Goal: Task Accomplishment & Management: Manage account settings

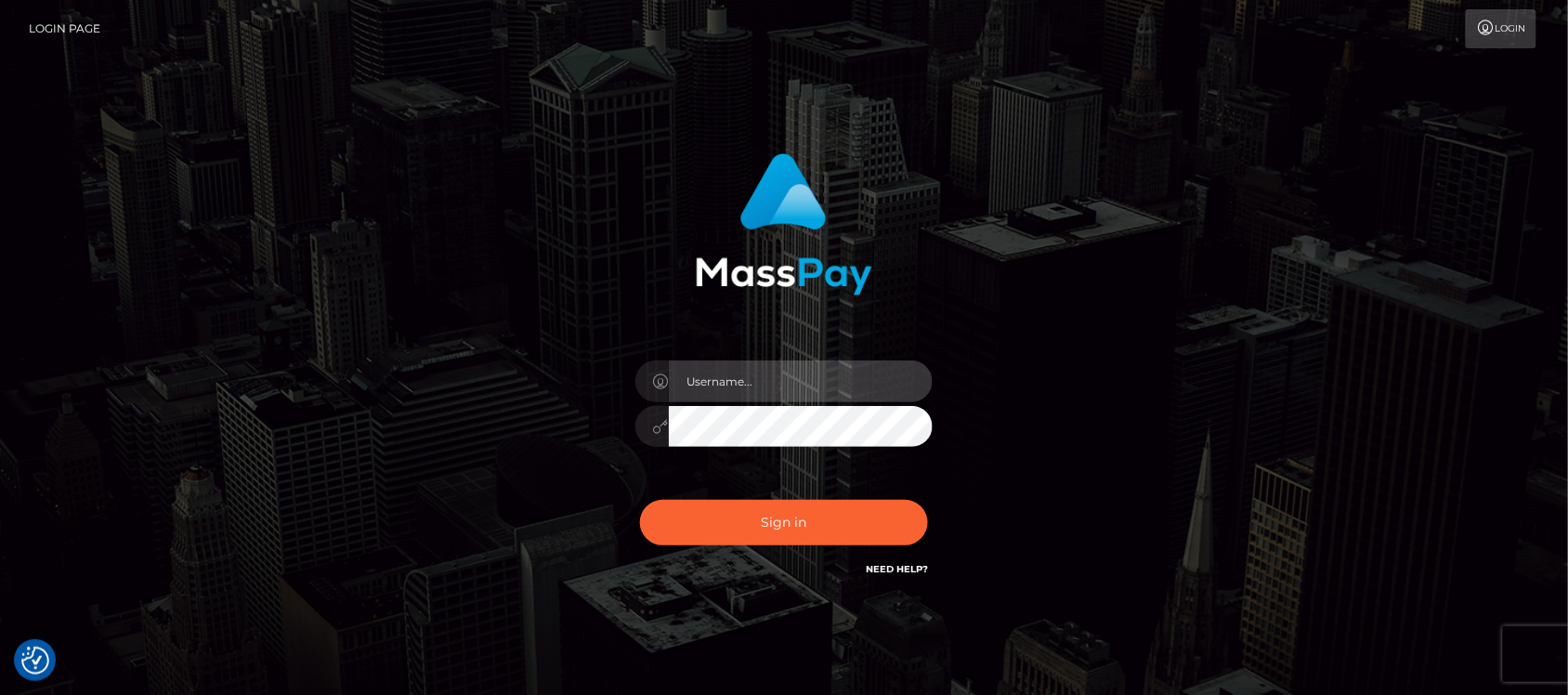
type input "hello.feetfinder"
click at [801, 372] on input "hello.feetfinder" at bounding box center [800, 381] width 263 height 42
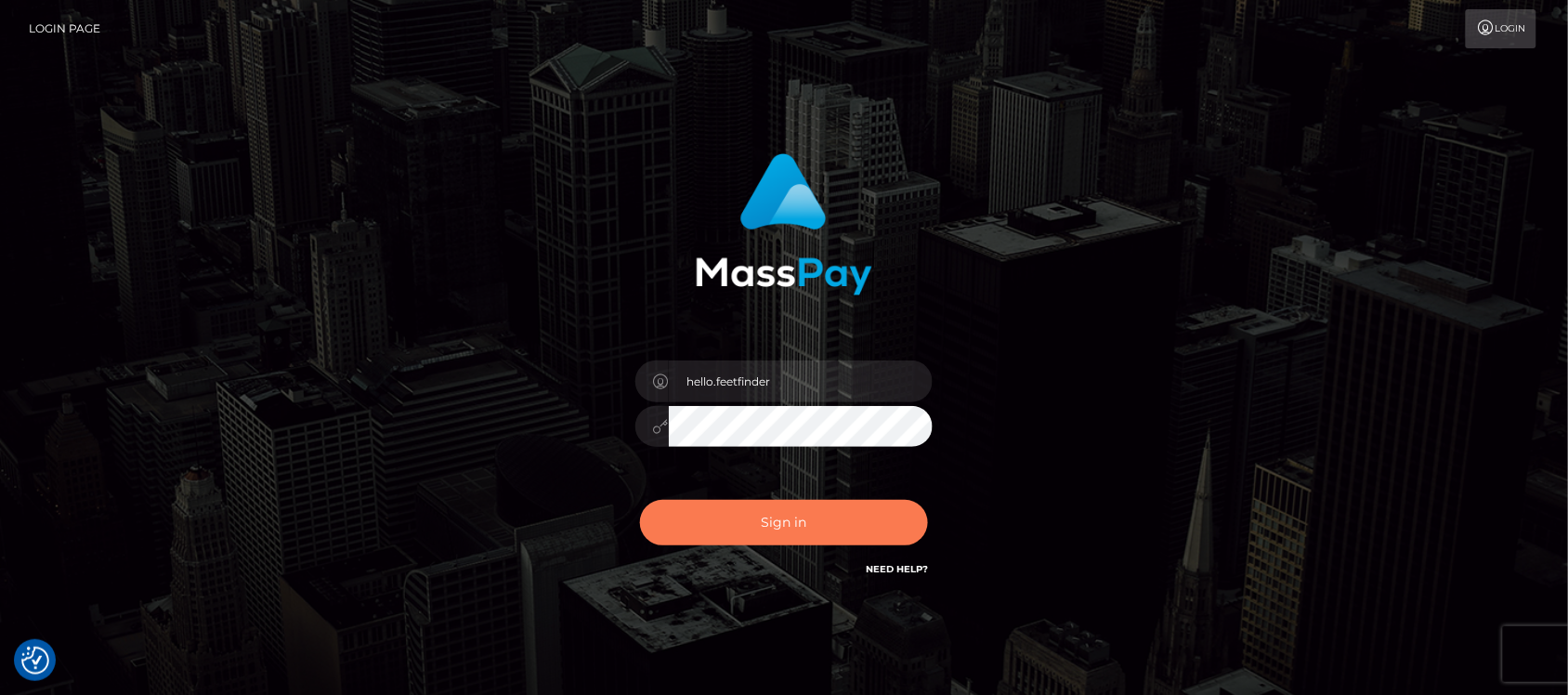
click at [819, 525] on button "Sign in" at bounding box center [784, 522] width 288 height 45
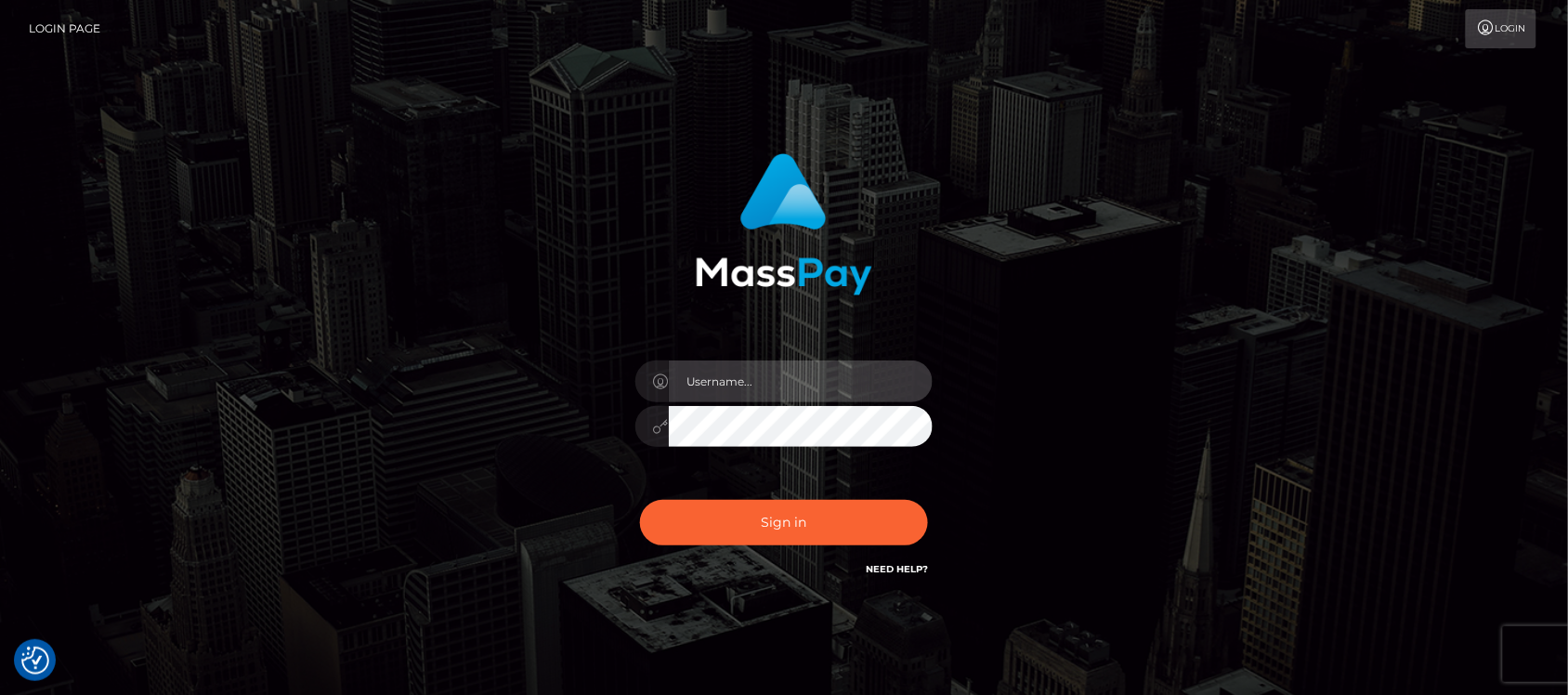
type input "hello.feetfinder"
click at [839, 370] on input "hello.feetfinder" at bounding box center [800, 381] width 263 height 42
drag, startPoint x: 746, startPoint y: 497, endPoint x: 753, endPoint y: 512, distance: 16.6
click at [746, 498] on div "Sign in Need Help?" at bounding box center [784, 530] width 325 height 83
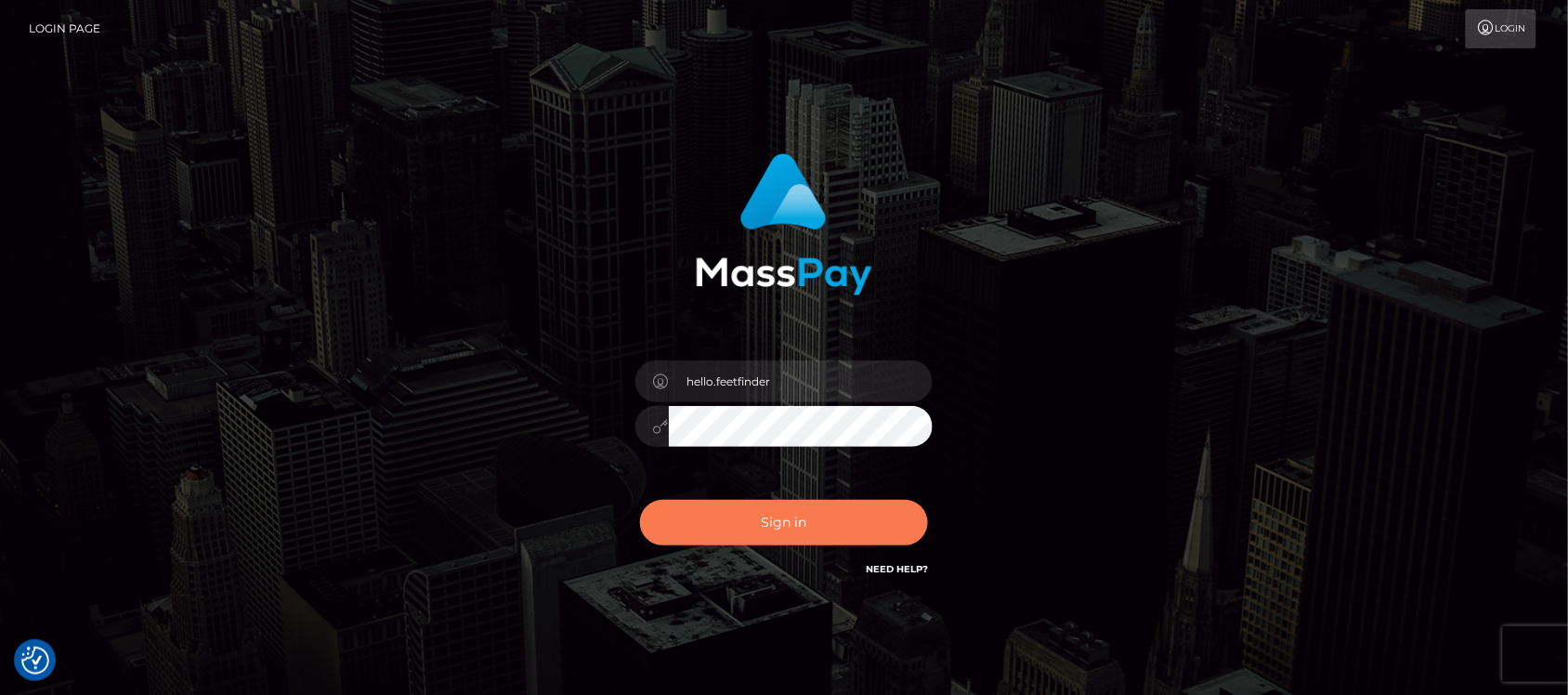
click at [753, 512] on button "Sign in" at bounding box center [784, 522] width 288 height 45
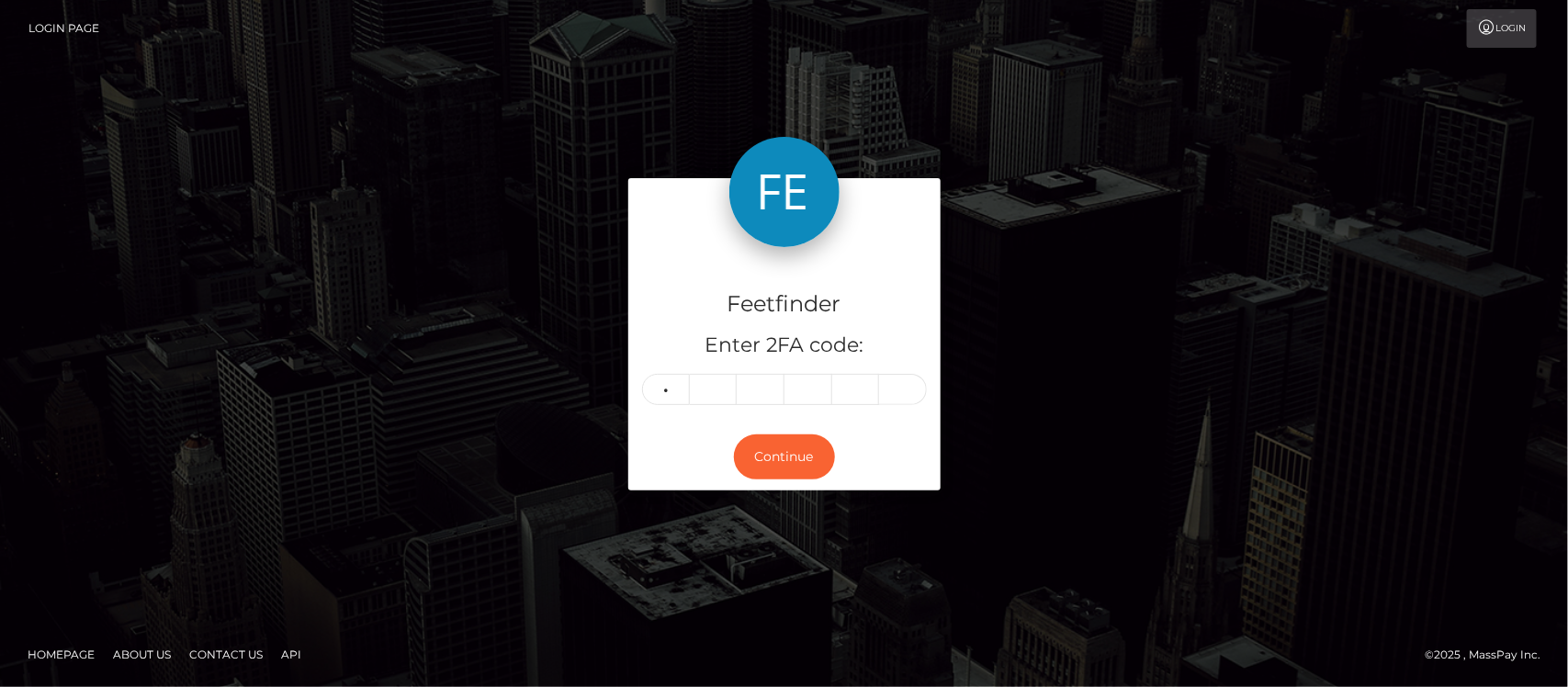
type input "9"
type input "2"
type input "8"
type input "4"
type input "5"
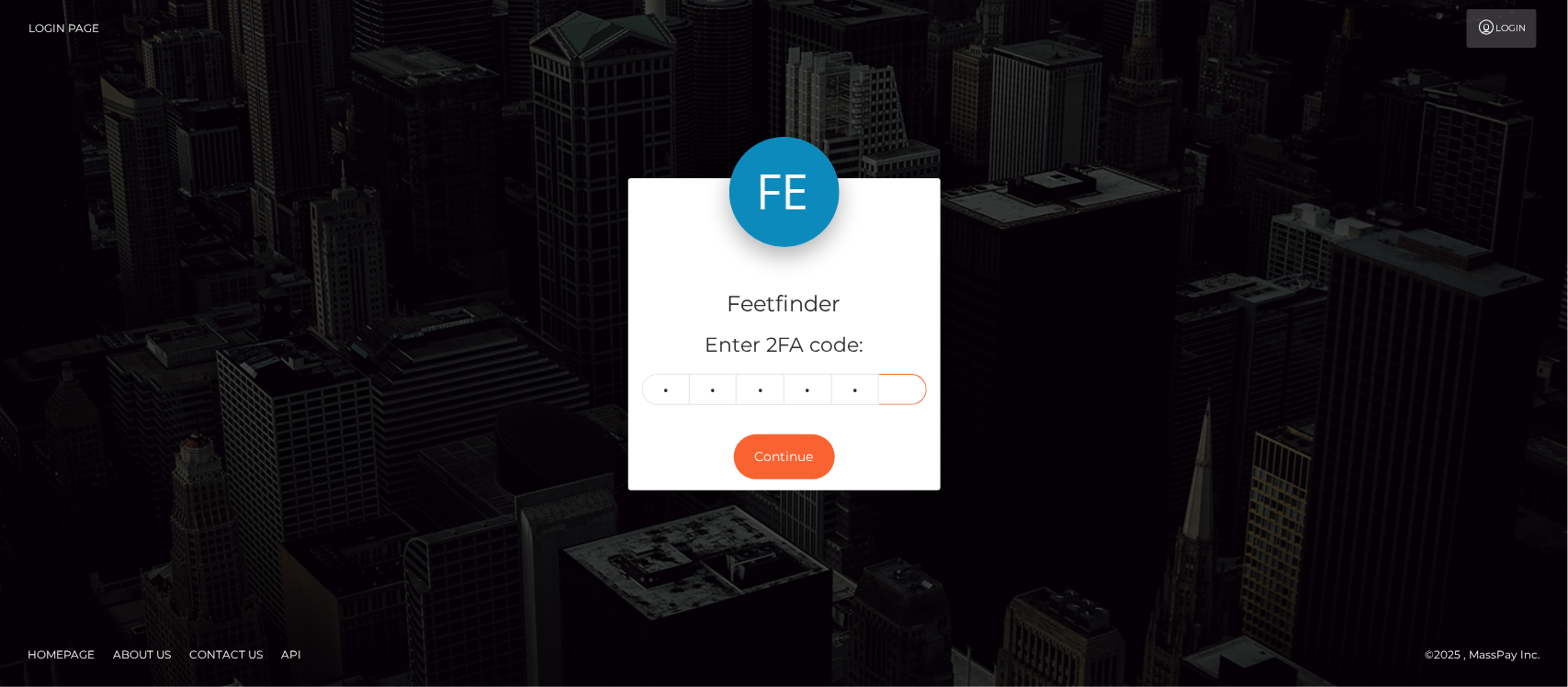
type input "0"
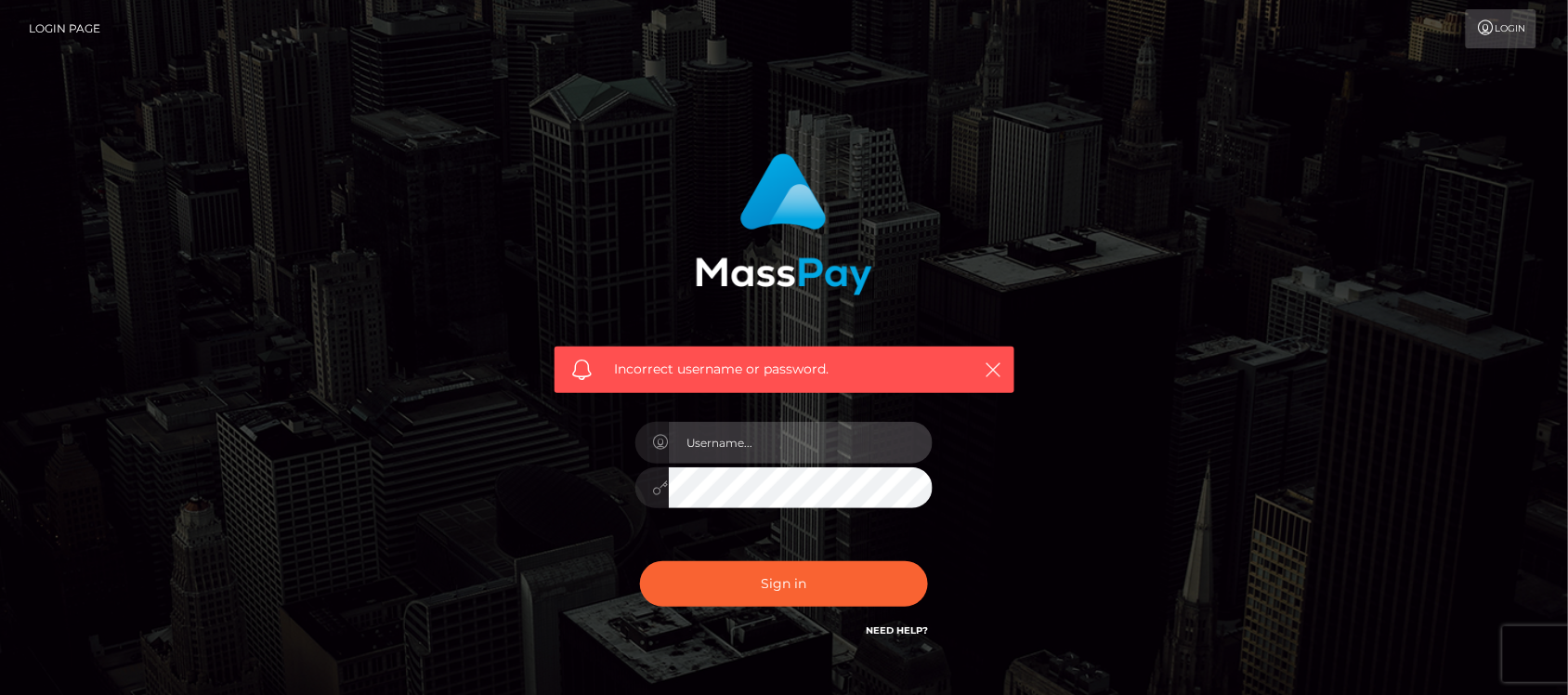
type input "hello.feetfinder"
click at [800, 450] on input "hello.feetfinder" at bounding box center [800, 442] width 263 height 42
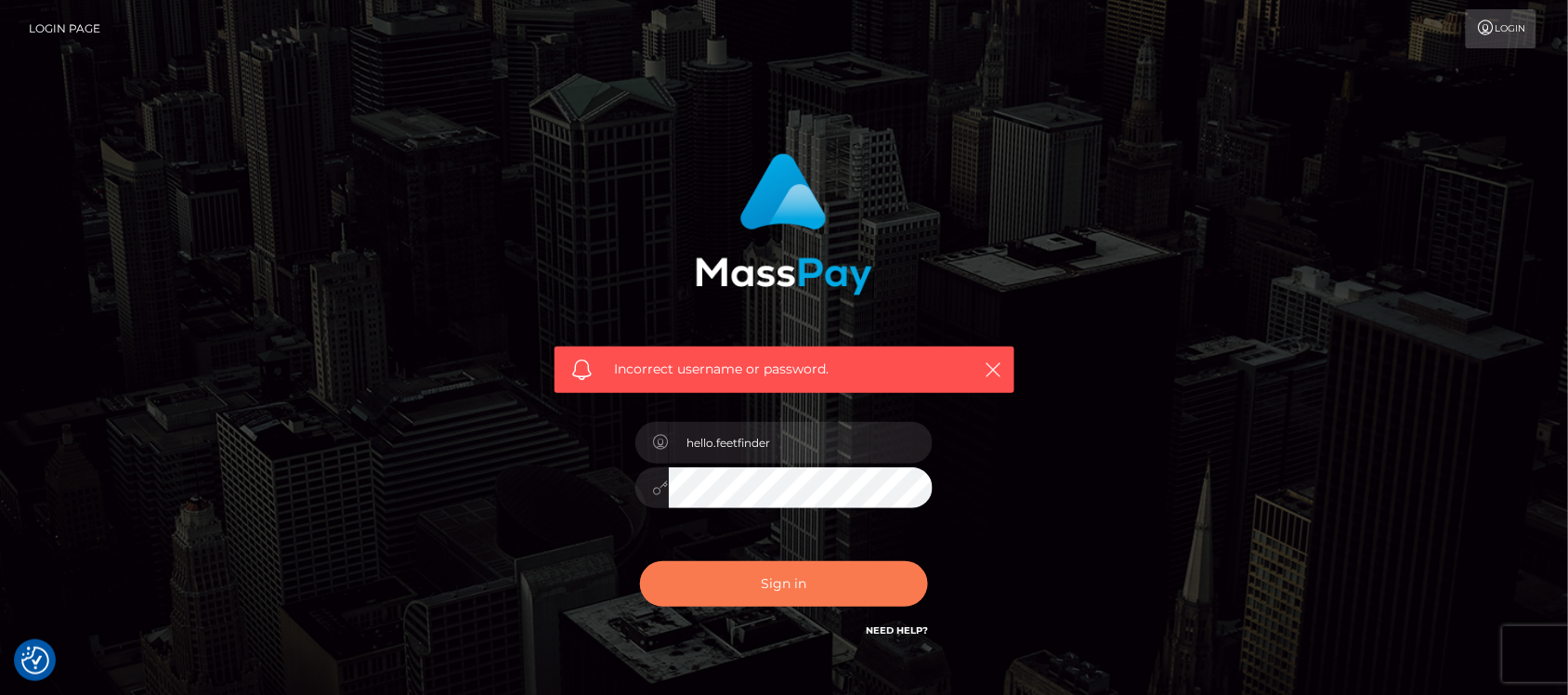
click at [772, 581] on button "Sign in" at bounding box center [784, 584] width 288 height 45
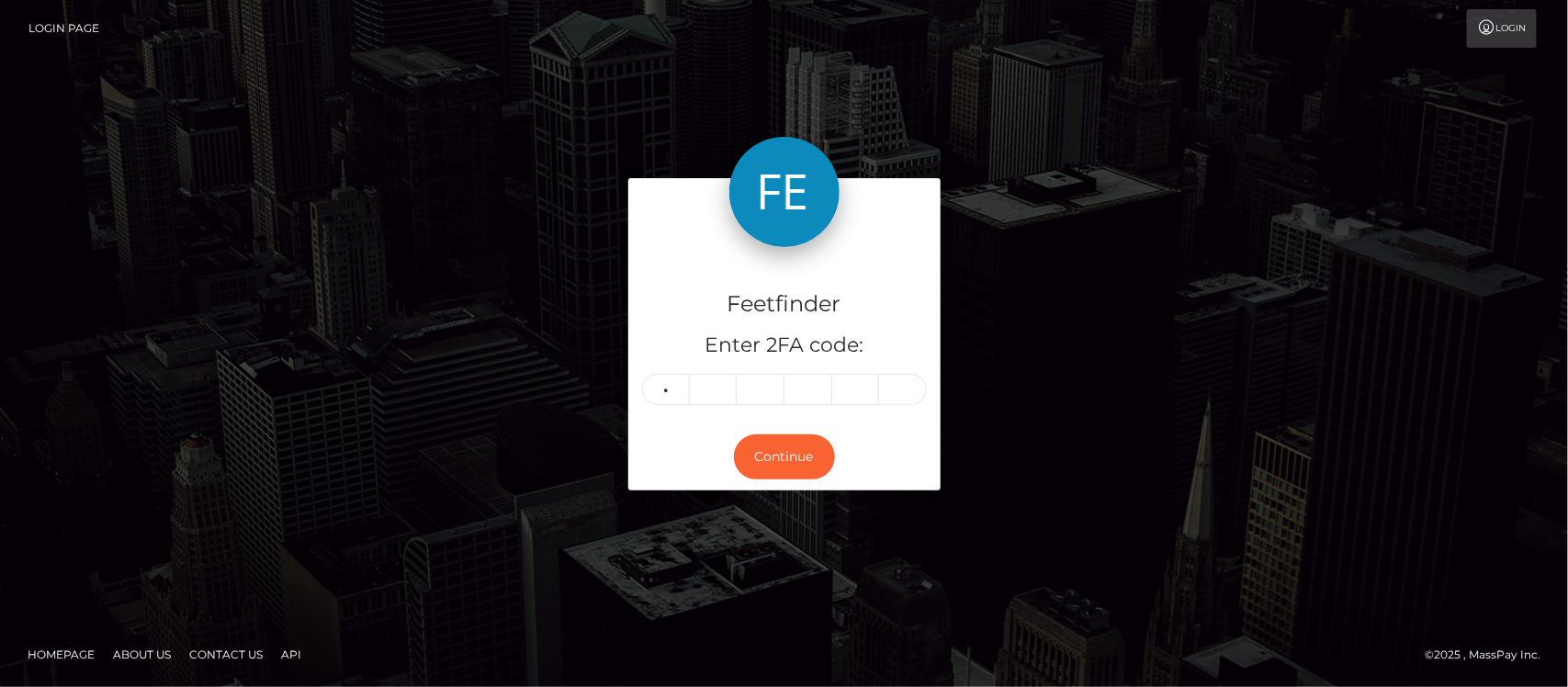
type input "9"
type input "2"
type input "9"
type input "4"
type input "0"
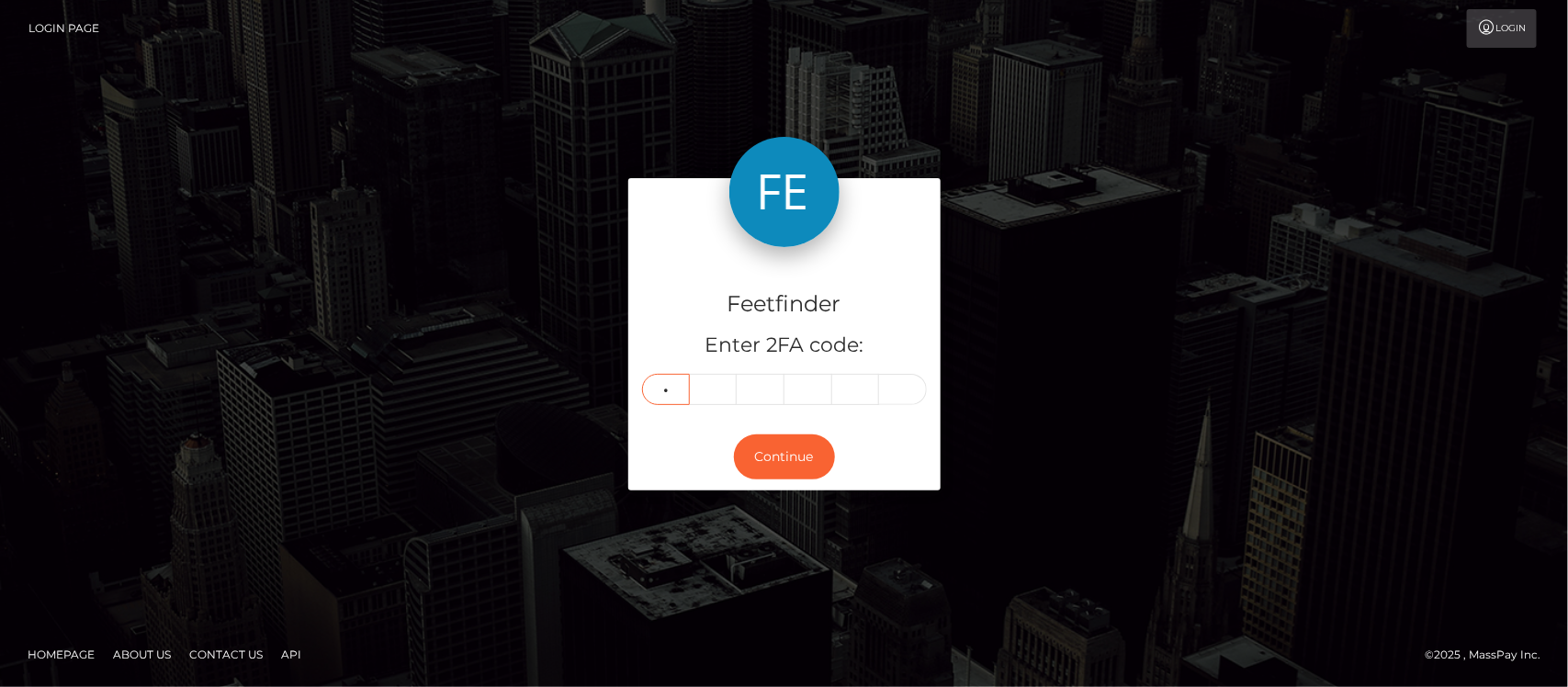
type input "3"
type input "7"
type input "0"
type input "1"
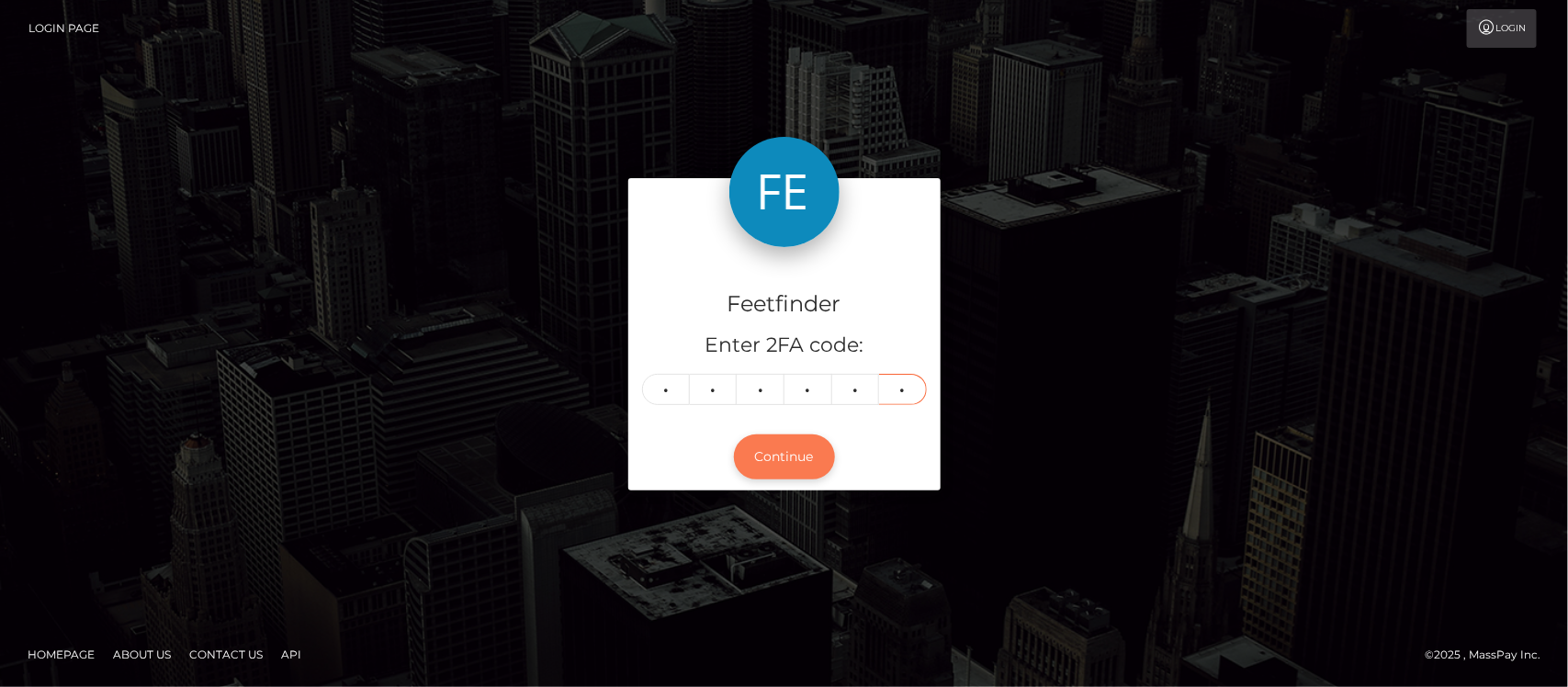
type input "4"
click at [796, 461] on button "Continue" at bounding box center [784, 457] width 101 height 45
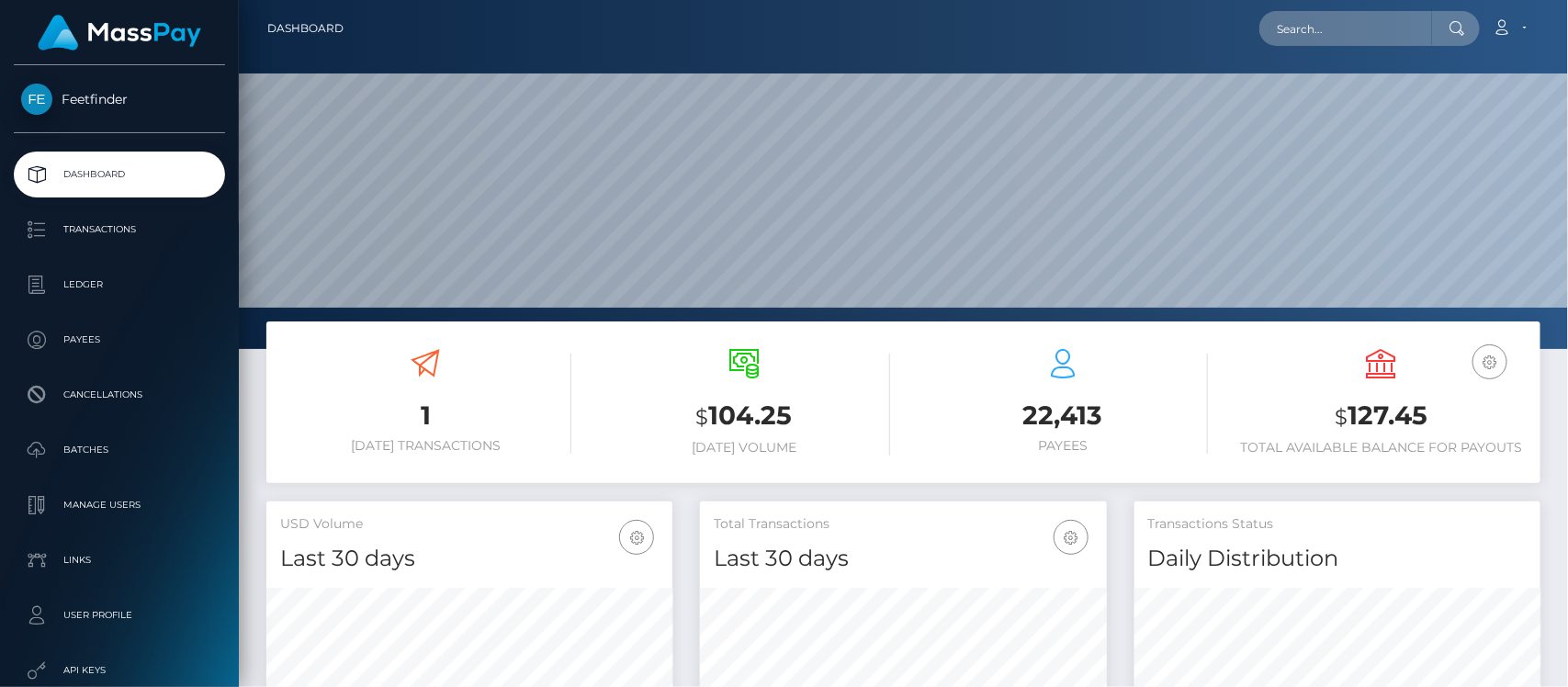
scroll to position [325, 406]
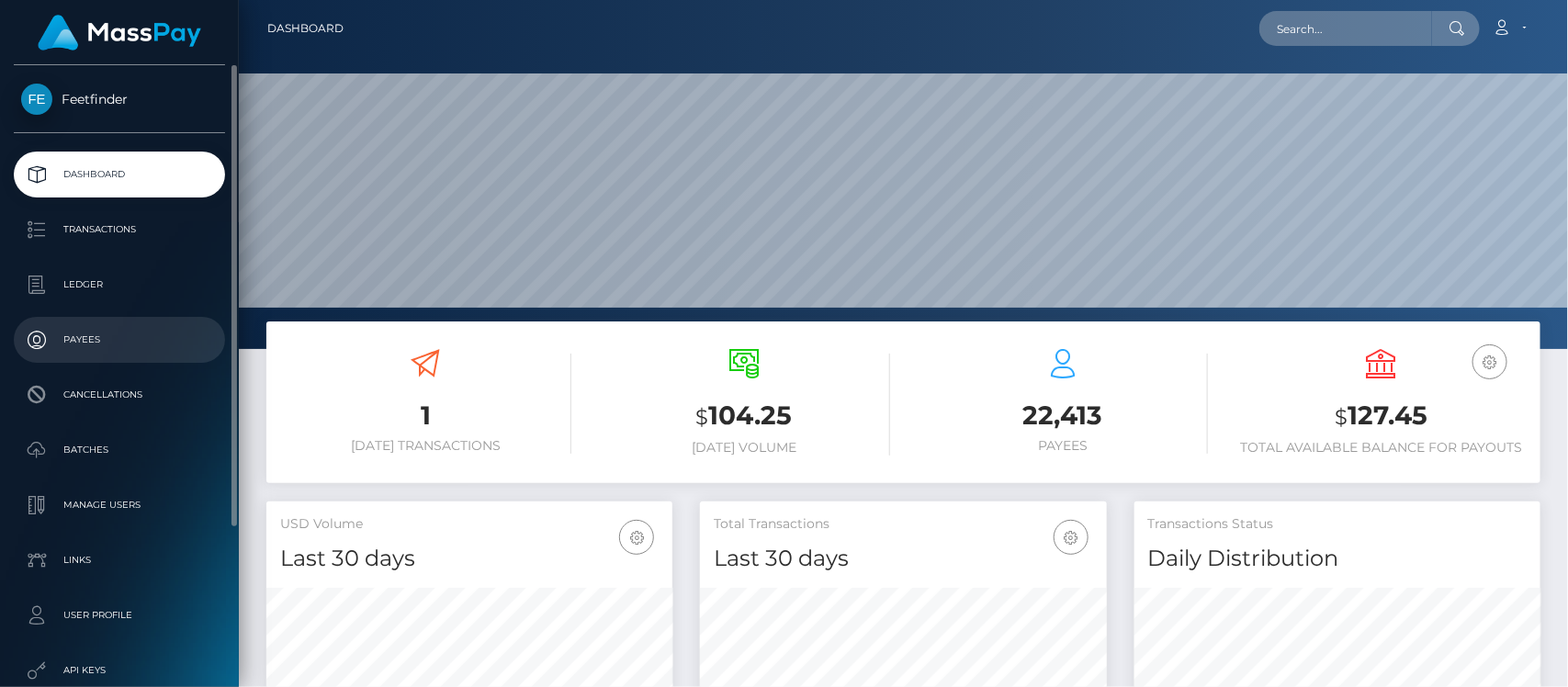
click at [111, 343] on p "Payees" at bounding box center [120, 340] width 196 height 27
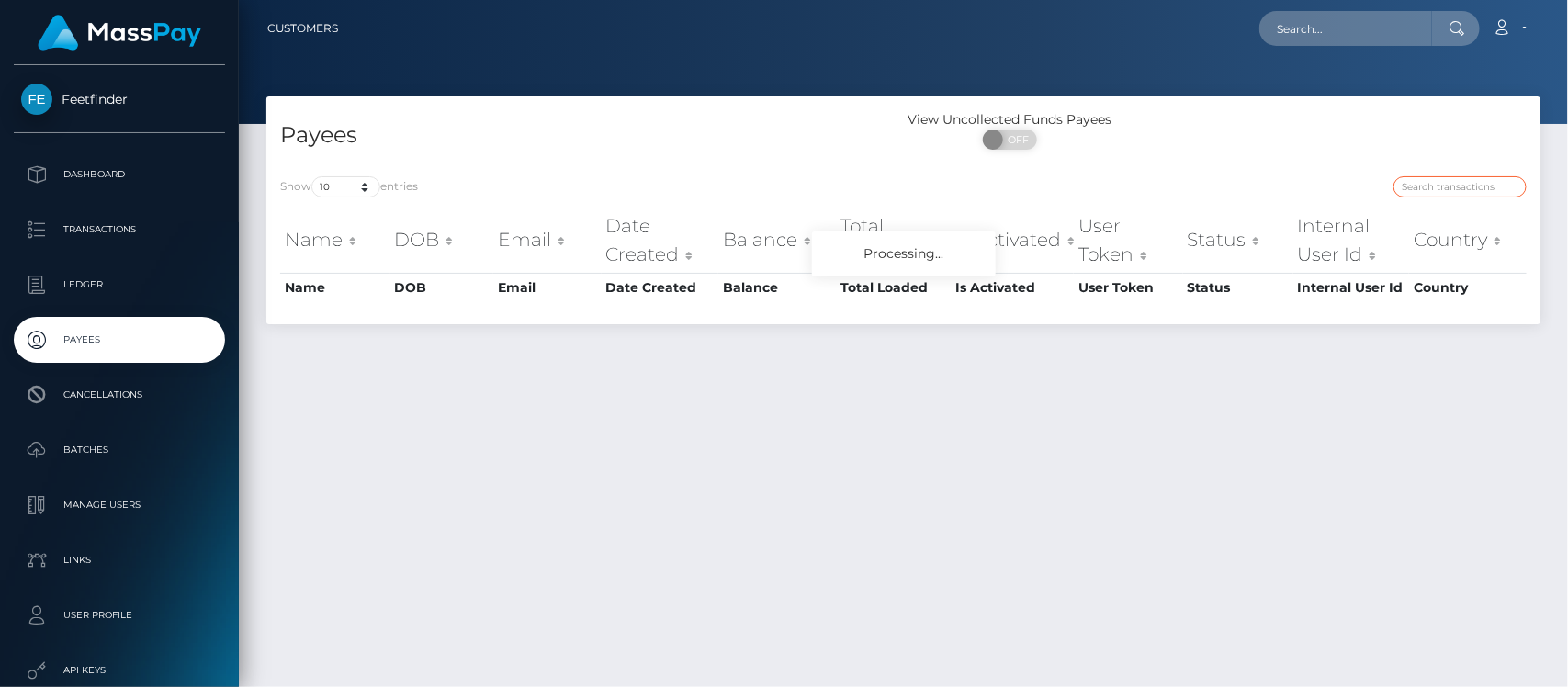
click at [1427, 187] on input "search" at bounding box center [1460, 187] width 133 height 21
paste input "62734453-6cdb-11f0-87f1-0266f44cc279"
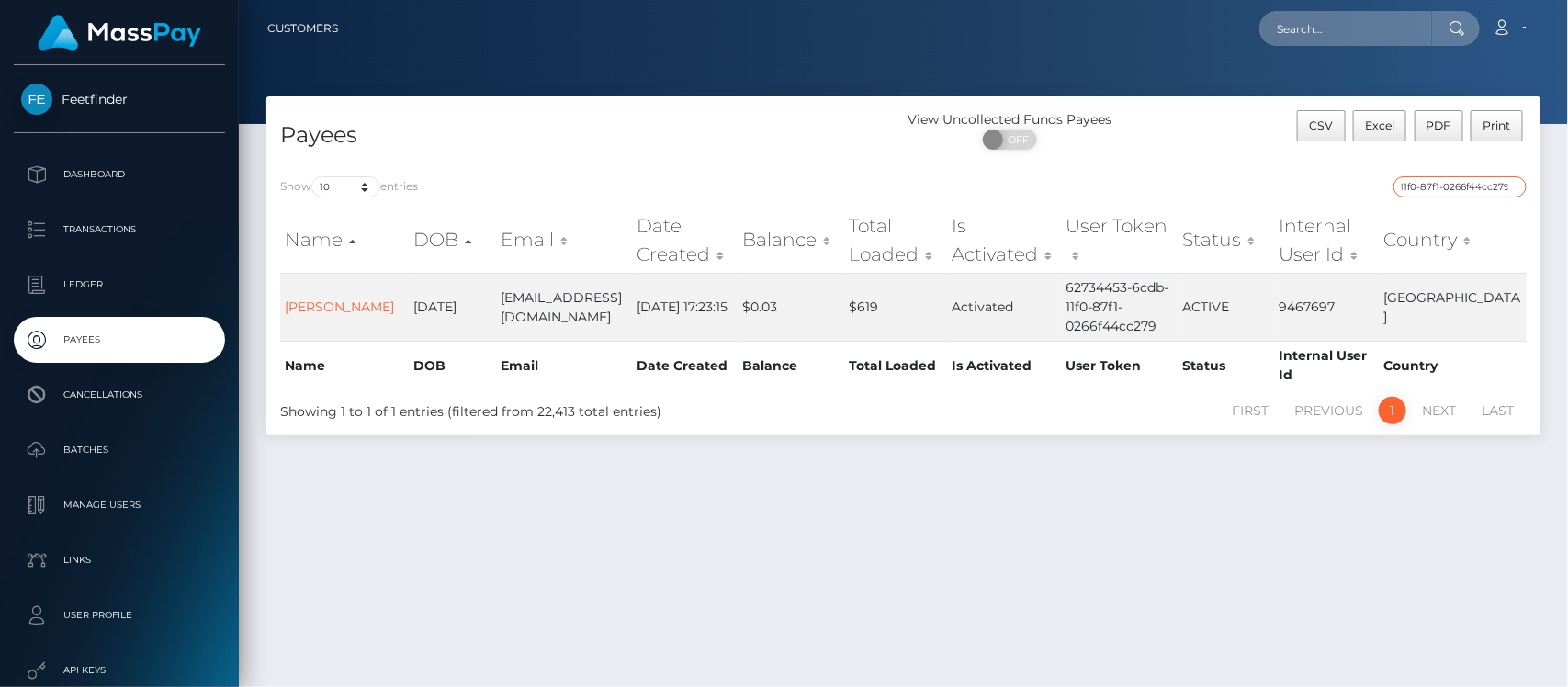
type input "62734453-6cdb-11f0-87f1-0266f44cc279"
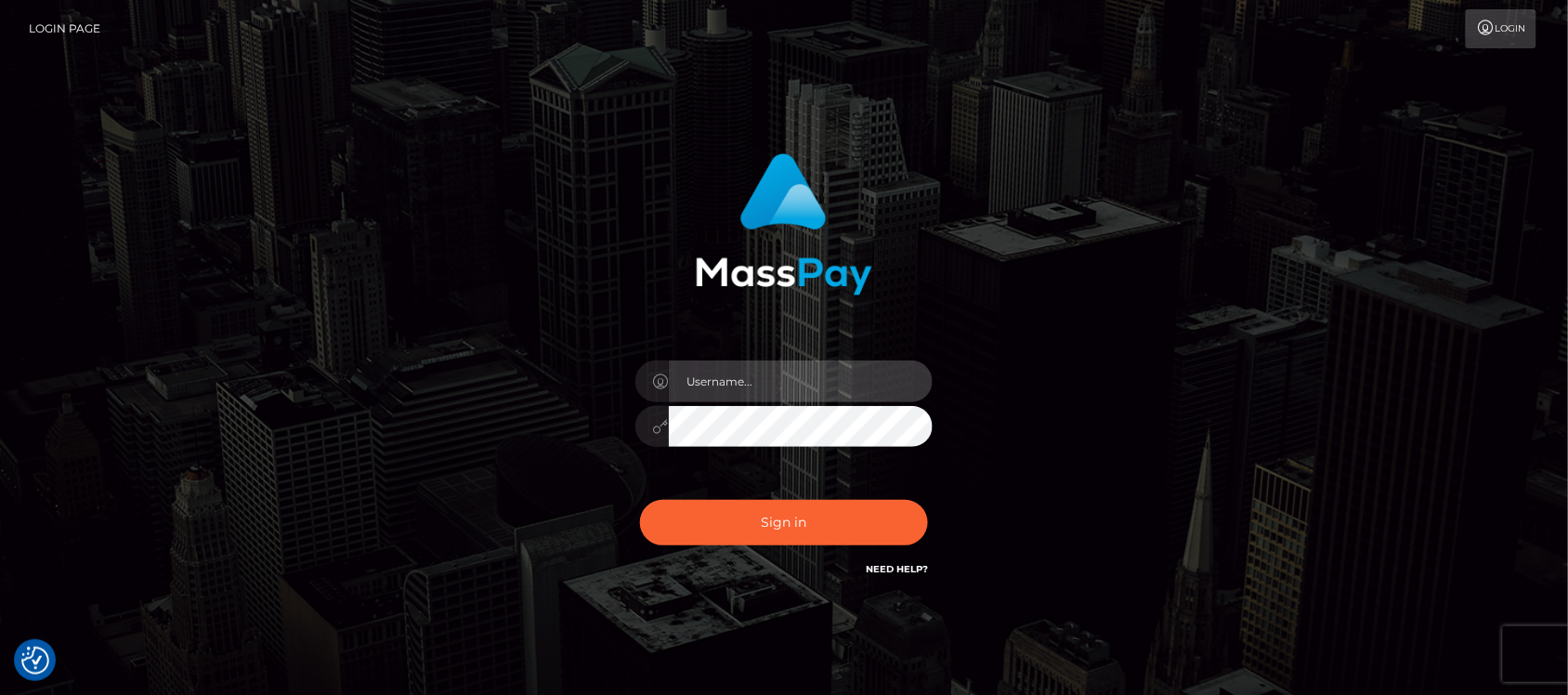
type input "hello.feetfinder"
drag, startPoint x: 808, startPoint y: 385, endPoint x: 827, endPoint y: 387, distance: 19.1
click at [808, 385] on input "hello.feetfinder" at bounding box center [800, 381] width 263 height 42
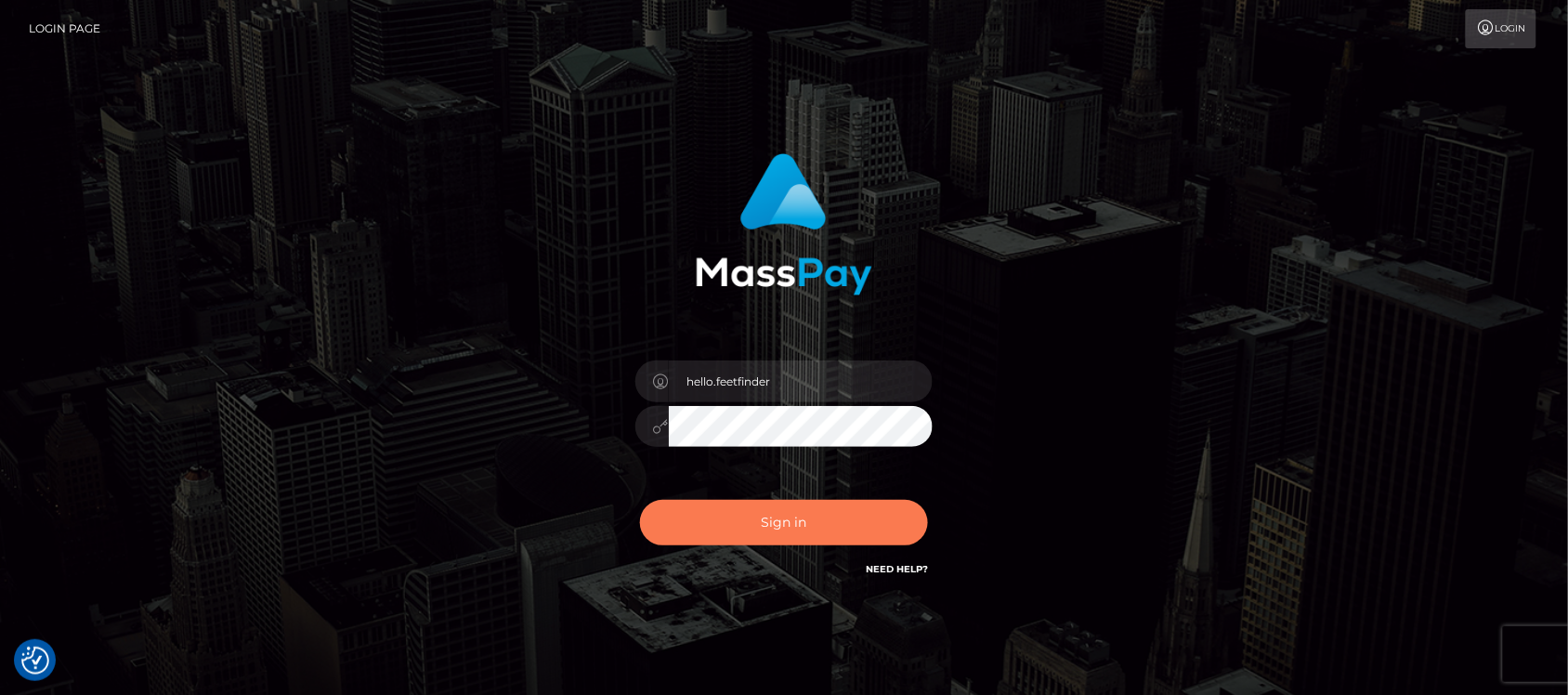
click at [791, 535] on button "Sign in" at bounding box center [784, 522] width 288 height 45
type input "hello.feetfinder"
click at [825, 541] on button "Sign in" at bounding box center [784, 522] width 288 height 45
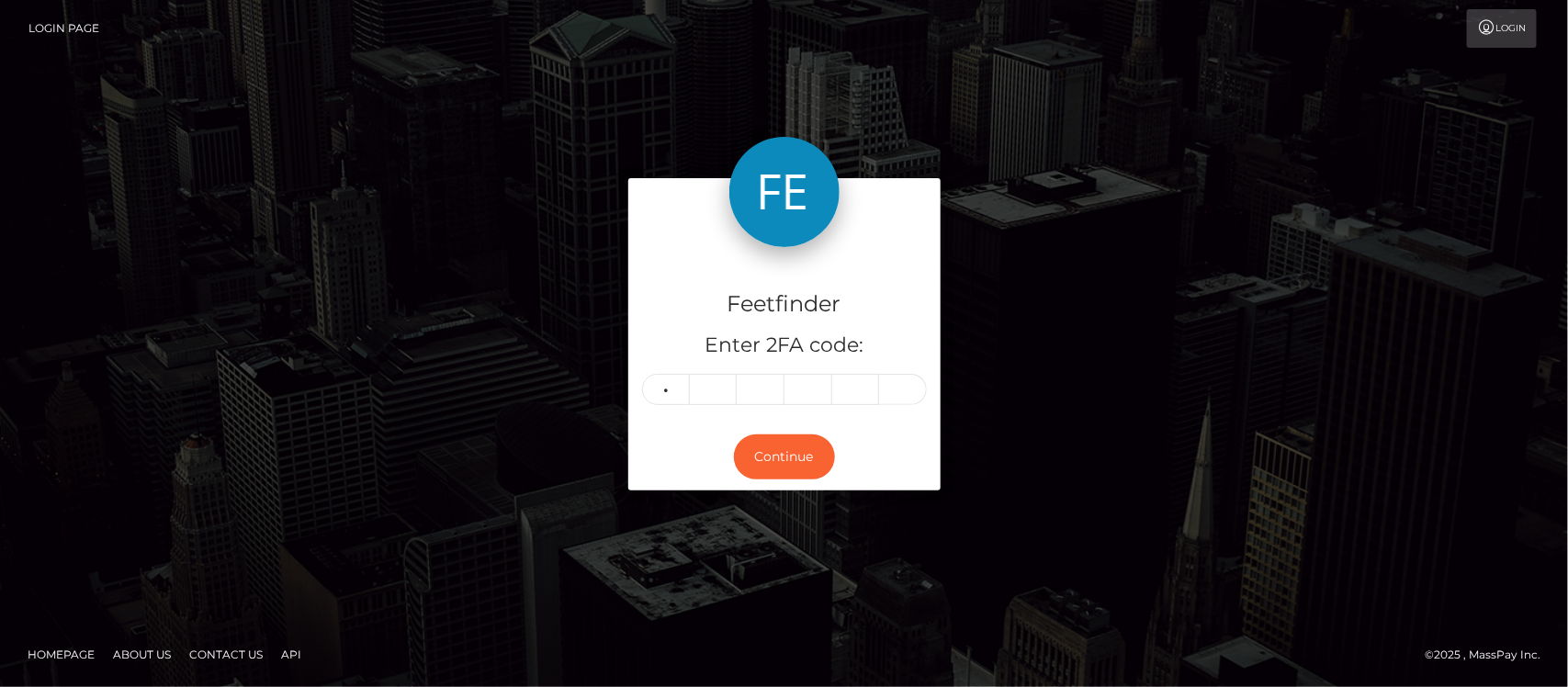
type input "3"
type input "5"
type input "2"
type input "4"
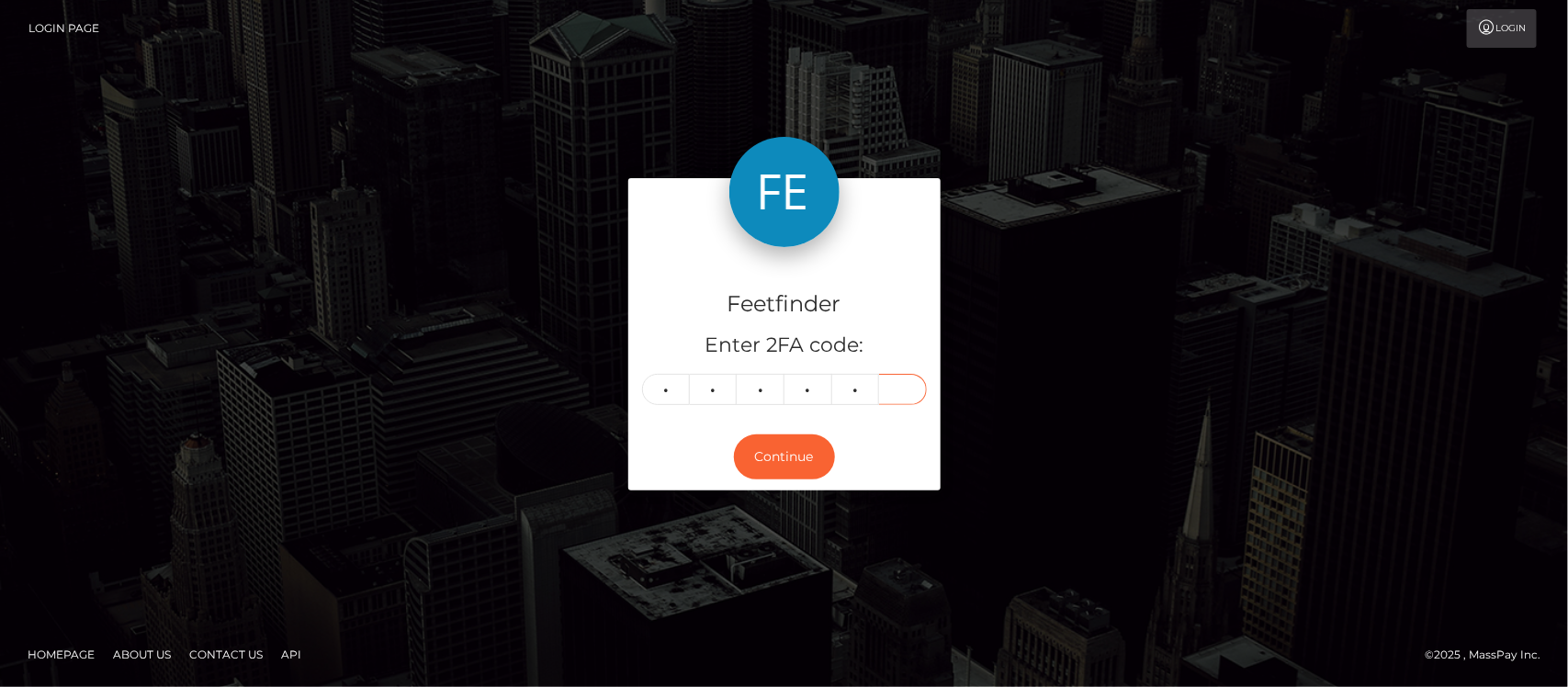
type input "5"
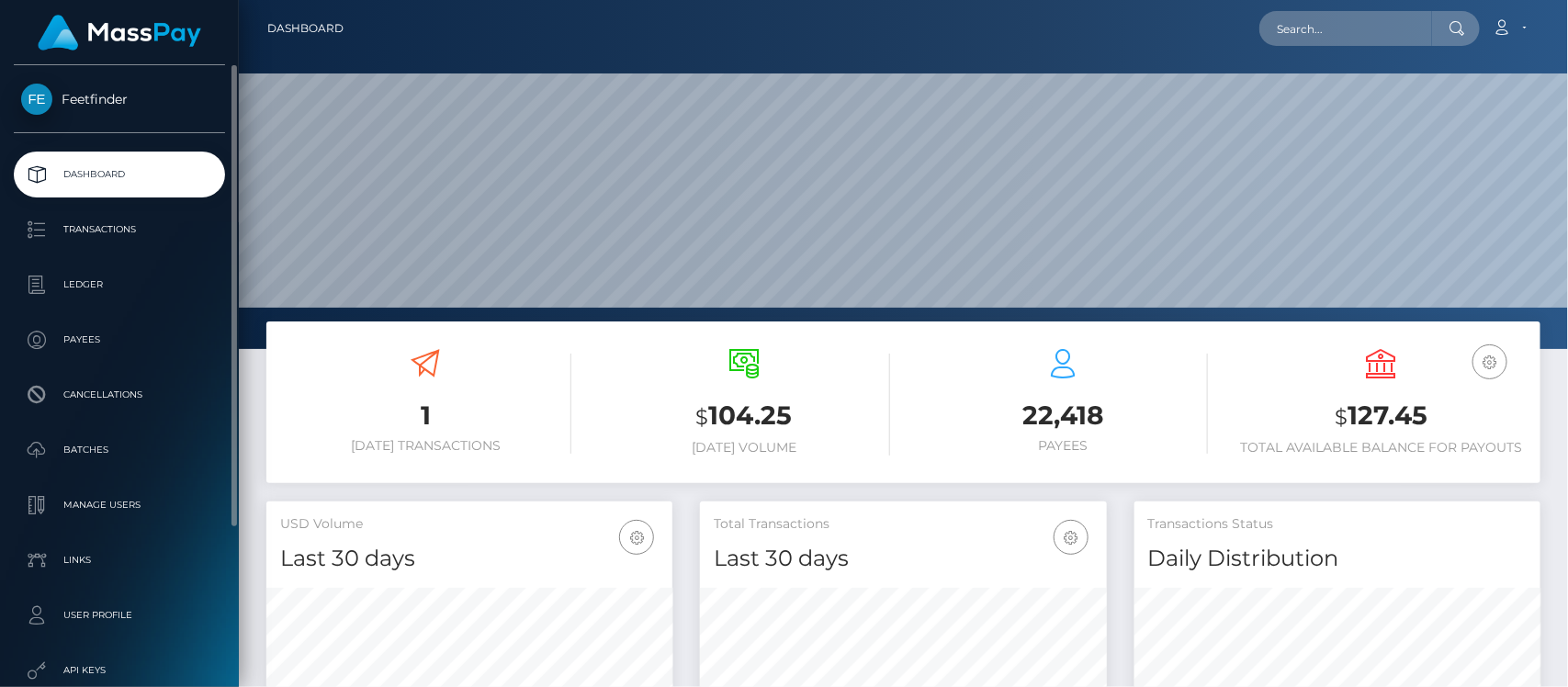
scroll to position [325, 406]
click at [107, 343] on p "Payees" at bounding box center [120, 340] width 196 height 27
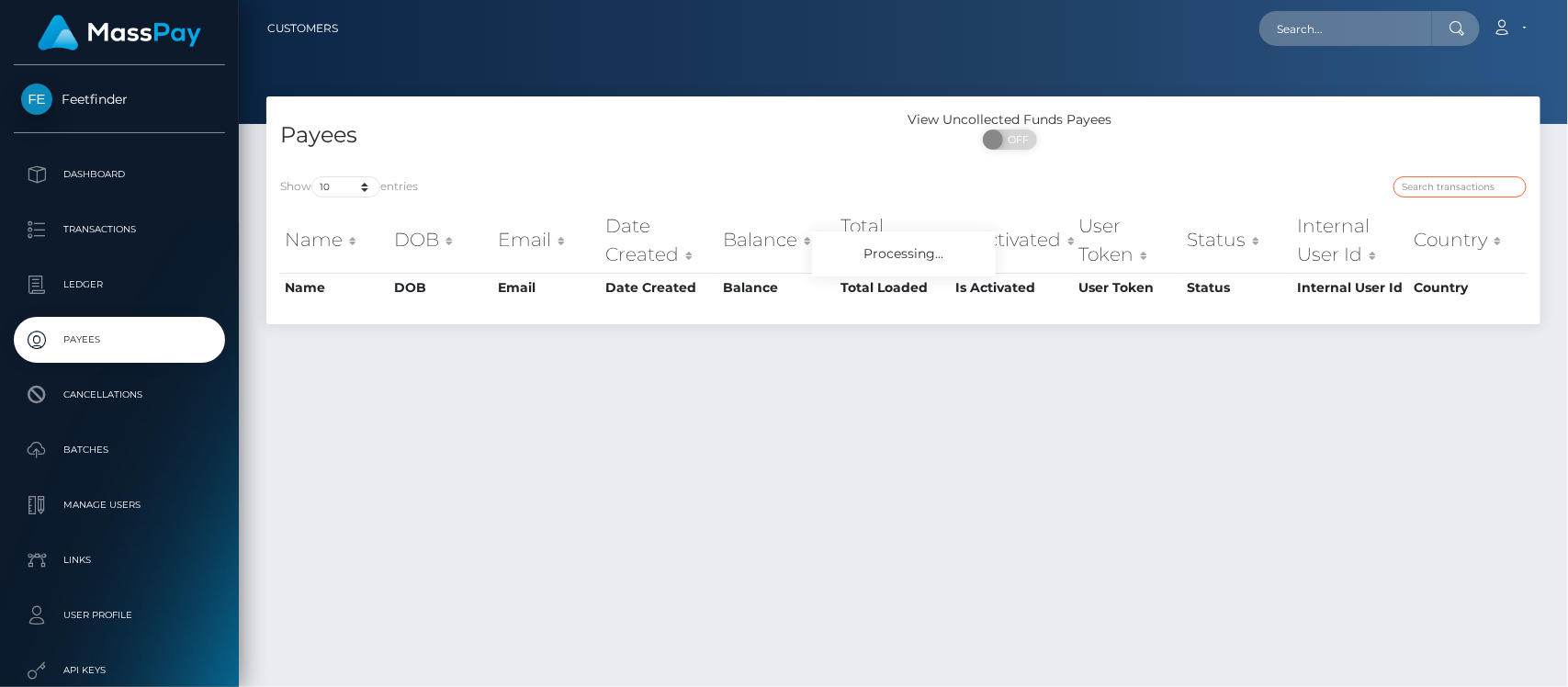
click at [1466, 180] on input "search" at bounding box center [1460, 187] width 133 height 21
paste input "8ea2f6a0-75f3-11f0-9703-0266f44cc279"
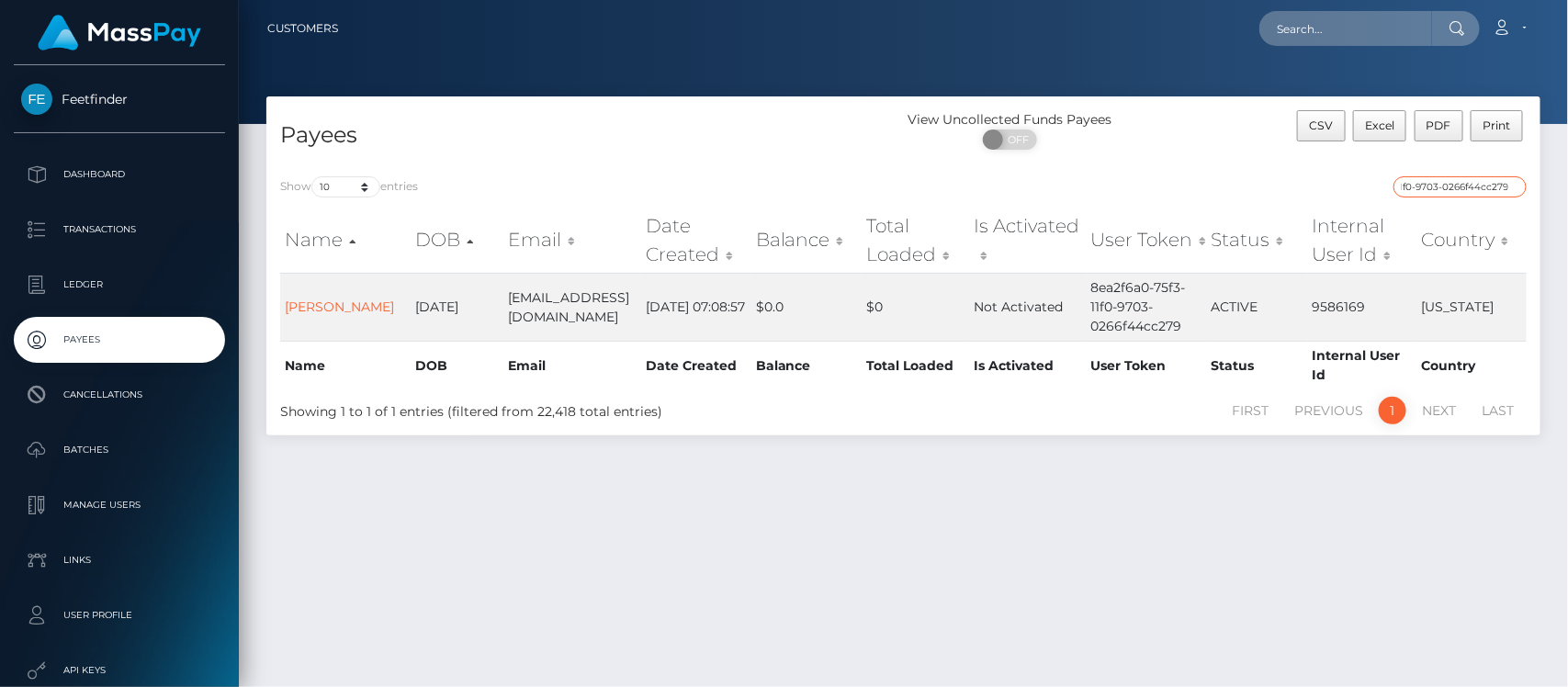
type input "8ea2f6a0-75f3-11f0-9703-0266f44cc279"
